Goal: Task Accomplishment & Management: Manage account settings

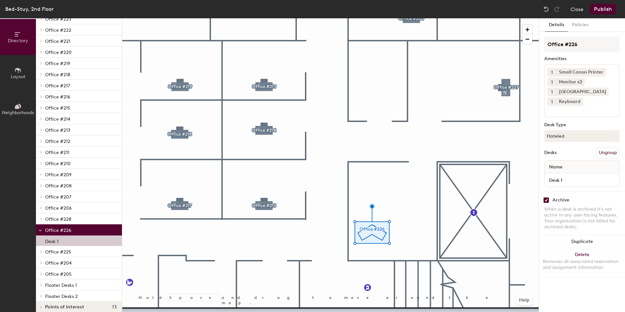
scroll to position [115, 0]
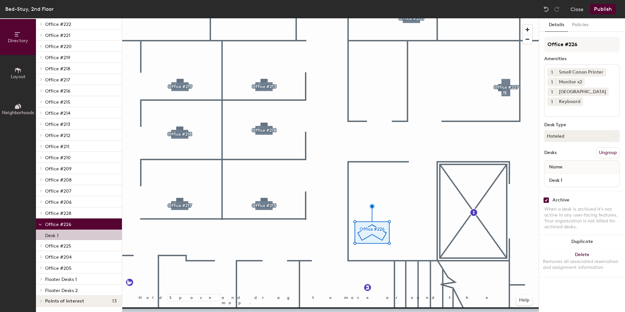
click at [45, 223] on span "Office #226" at bounding box center [58, 225] width 26 height 6
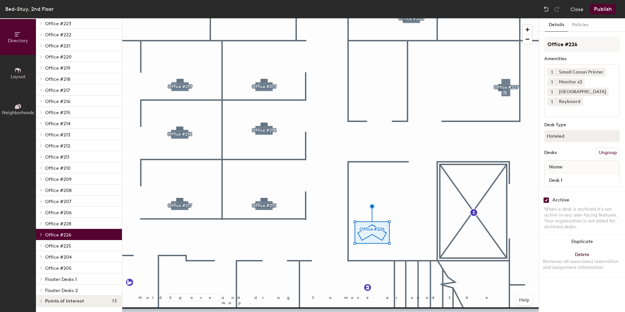
click at [43, 233] on span at bounding box center [41, 234] width 6 height 3
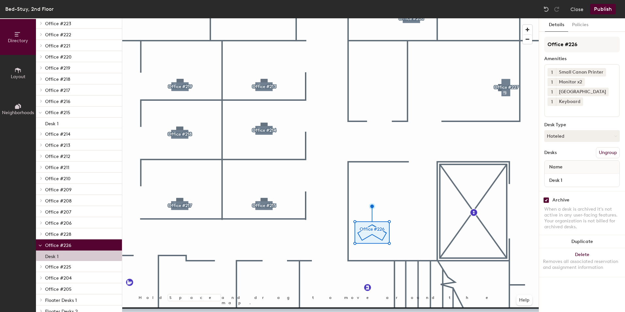
checkbox input "false"
click at [546, 201] on input "checkbox" at bounding box center [546, 200] width 6 height 6
checkbox input "false"
click at [605, 8] on button "Publish" at bounding box center [603, 9] width 26 height 10
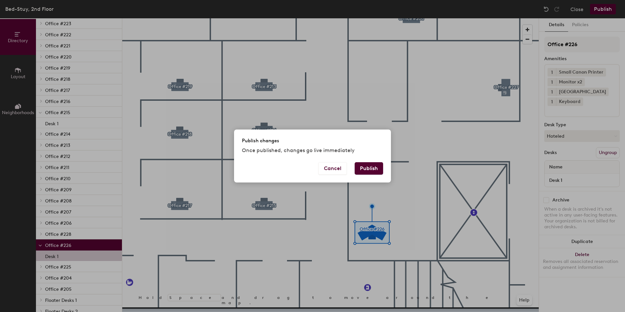
click at [365, 167] on button "Publish" at bounding box center [369, 168] width 28 height 12
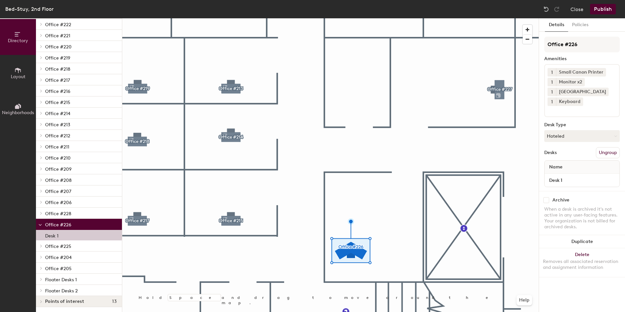
scroll to position [115, 0]
click at [42, 227] on div at bounding box center [40, 223] width 8 height 11
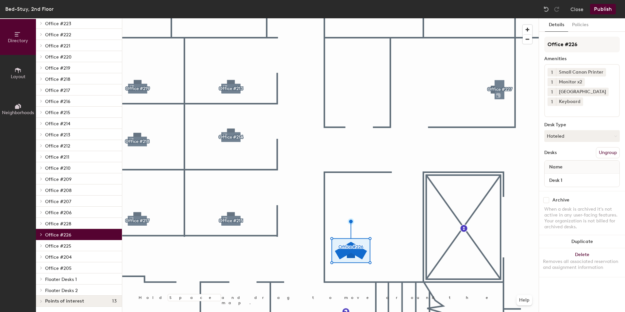
click at [40, 232] on div at bounding box center [40, 234] width 8 height 11
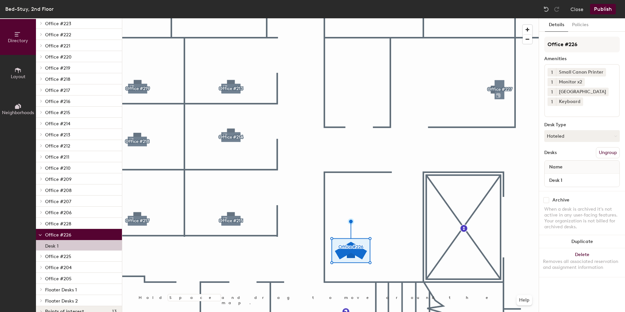
scroll to position [115, 0]
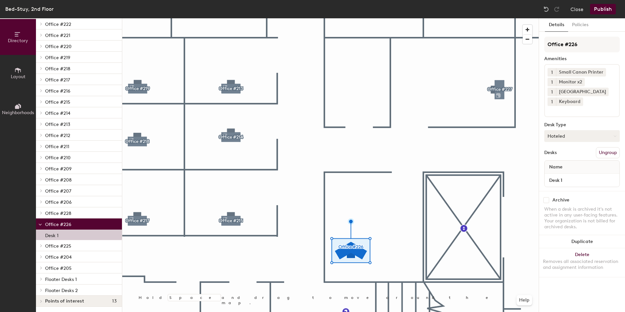
click at [592, 136] on button "Hoteled" at bounding box center [581, 136] width 75 height 12
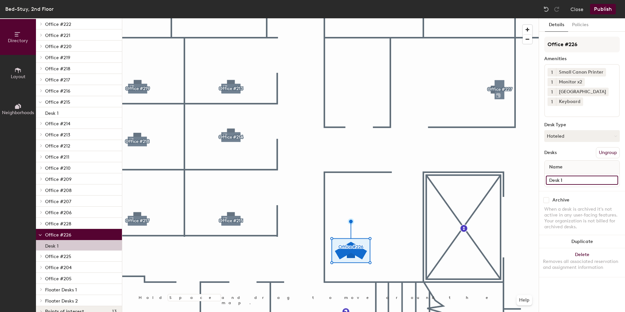
click at [567, 182] on input "Desk 1" at bounding box center [582, 180] width 72 height 9
click at [570, 182] on input "Desk 1" at bounding box center [582, 180] width 72 height 9
click at [566, 153] on div "Desks Ungroup" at bounding box center [581, 152] width 75 height 11
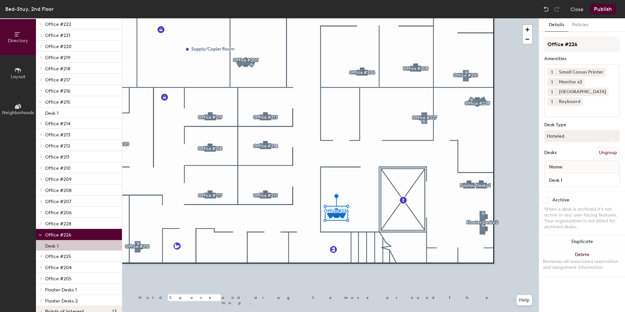
scroll to position [126, 0]
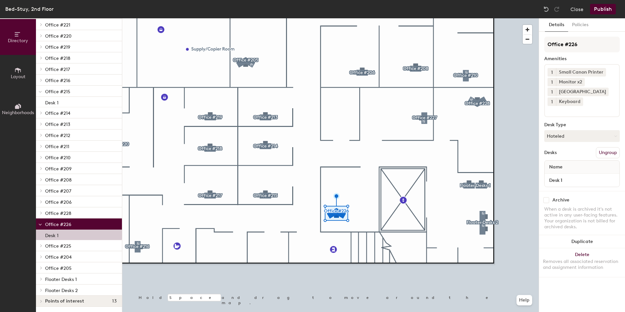
click at [62, 244] on span "Office #225" at bounding box center [58, 246] width 26 height 6
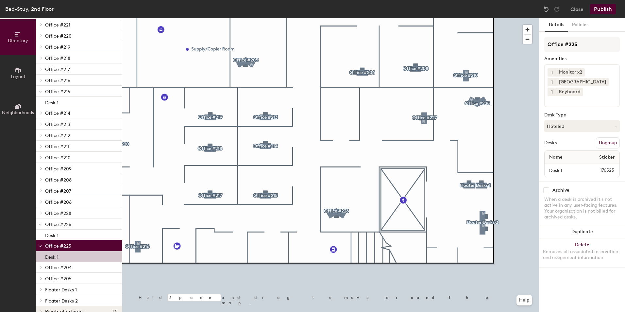
click at [50, 245] on span "Office #225" at bounding box center [58, 246] width 26 height 6
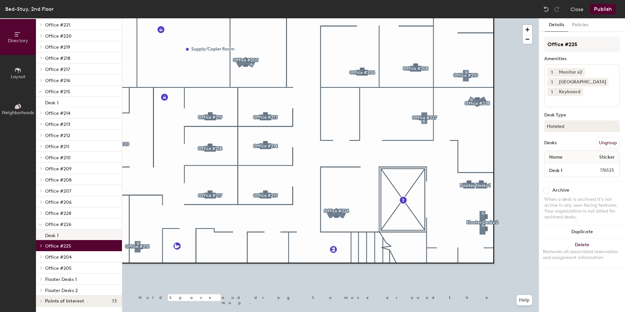
click at [47, 236] on p "Desk 1" at bounding box center [51, 235] width 13 height 8
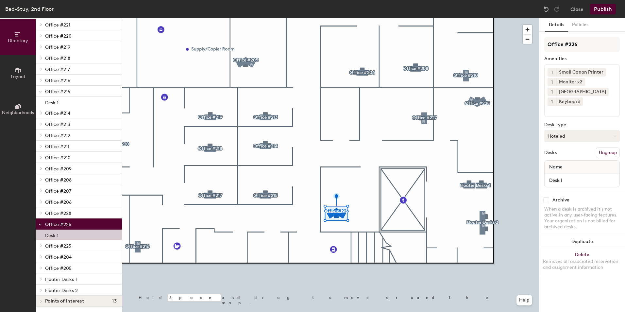
click at [573, 133] on button "Hoteled" at bounding box center [581, 136] width 75 height 12
click at [557, 157] on div "Assigned" at bounding box center [577, 156] width 65 height 10
click at [562, 138] on button "Assigned" at bounding box center [581, 136] width 75 height 12
click at [565, 176] on div "Hoteled" at bounding box center [577, 176] width 65 height 10
click at [571, 137] on button "Hoteled" at bounding box center [581, 136] width 75 height 12
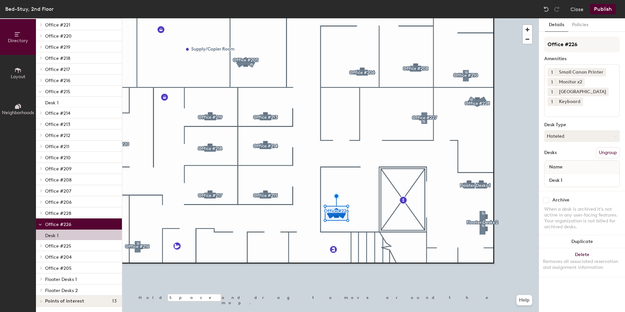
click at [540, 140] on div "Details Policies Office #226 Amenities 1 Small Canon Printer 1 Monitor x2 1 Uni…" at bounding box center [582, 164] width 86 height 293
click at [597, 8] on button "Publish" at bounding box center [603, 9] width 26 height 10
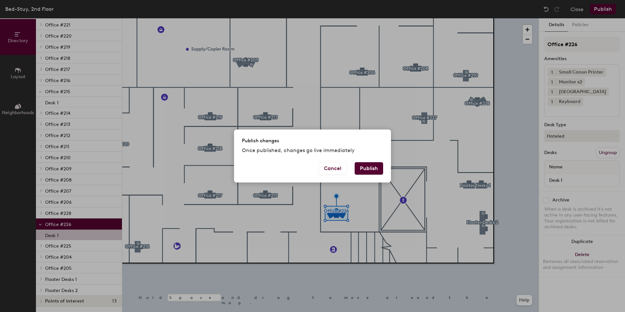
click at [376, 168] on button "Publish" at bounding box center [369, 168] width 28 height 12
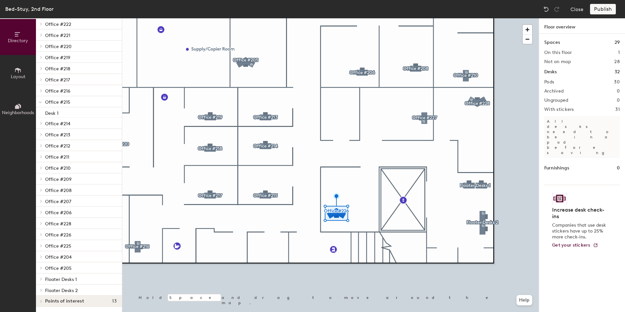
scroll to position [115, 0]
